Goal: Information Seeking & Learning: Find specific page/section

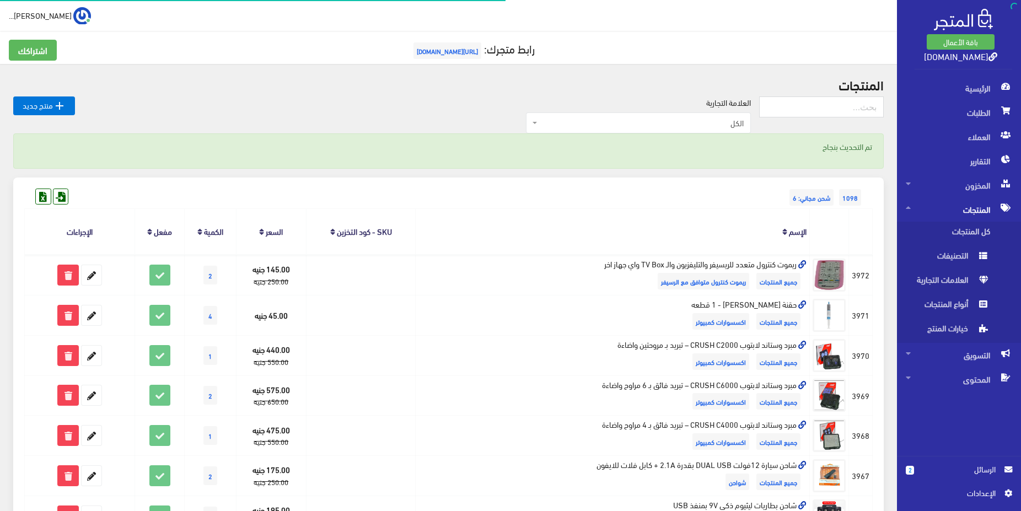
scroll to position [450, 0]
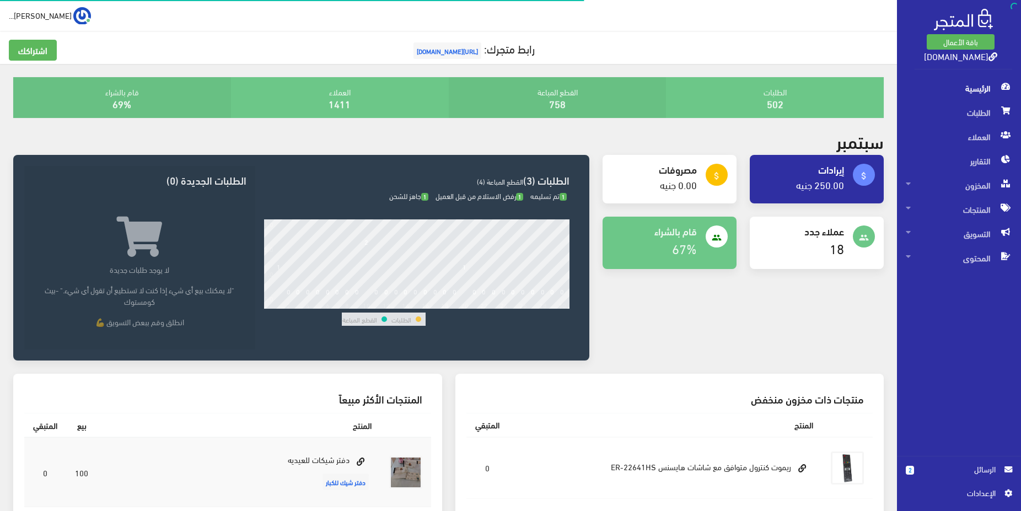
scroll to position [169, 0]
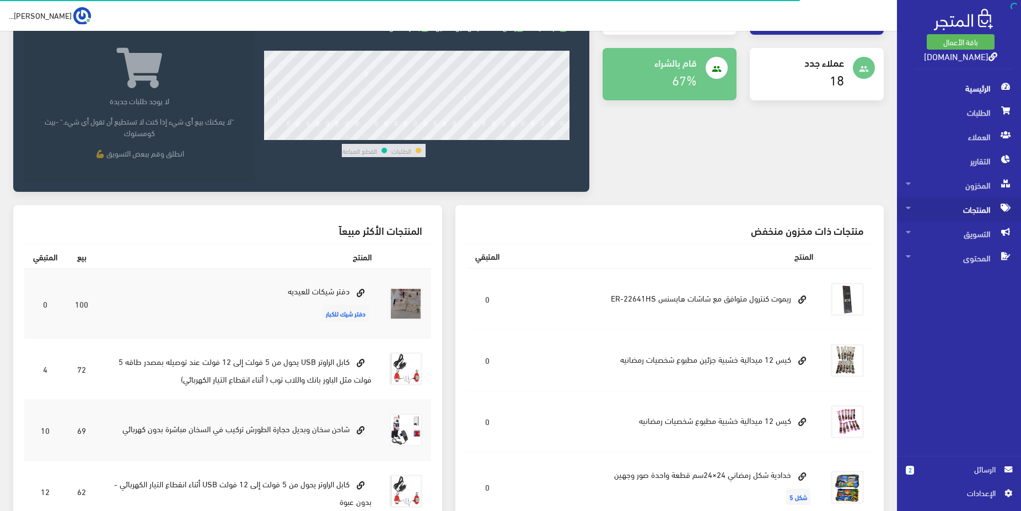
click at [974, 213] on span "المنتجات" at bounding box center [958, 209] width 106 height 24
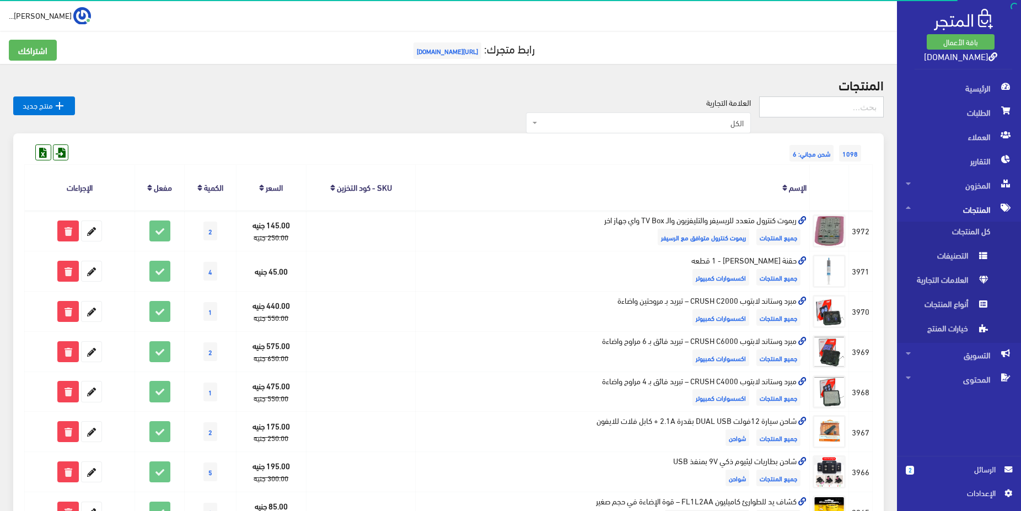
click at [859, 102] on input "text" at bounding box center [821, 106] width 125 height 21
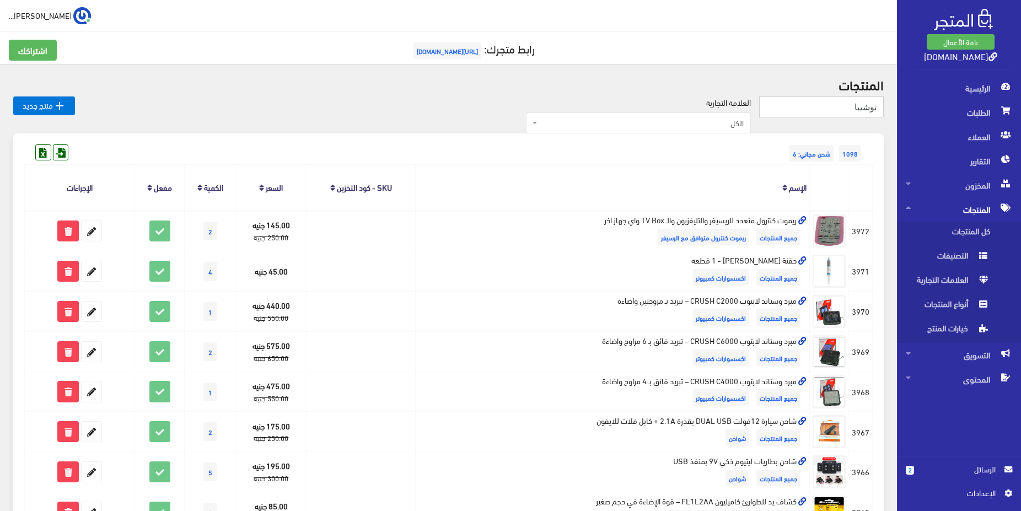
type input "توشيبا"
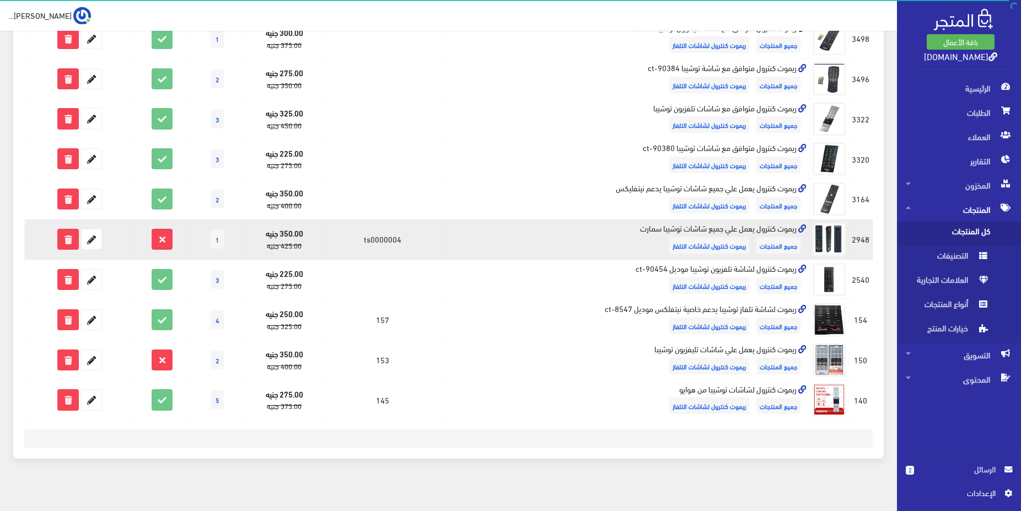
scroll to position [281, 0]
